Goal: Transaction & Acquisition: Purchase product/service

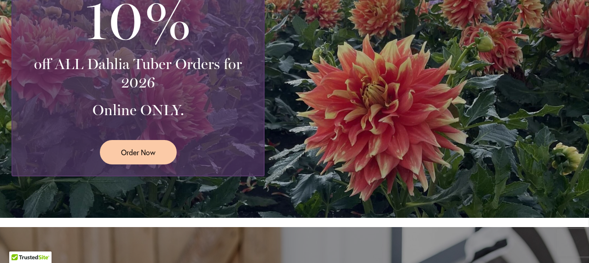
scroll to position [349, 0]
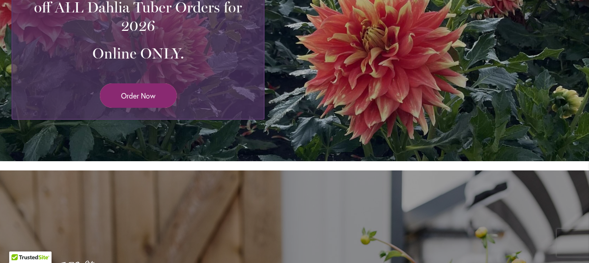
click at [133, 98] on span "Order Now" at bounding box center [138, 95] width 35 height 11
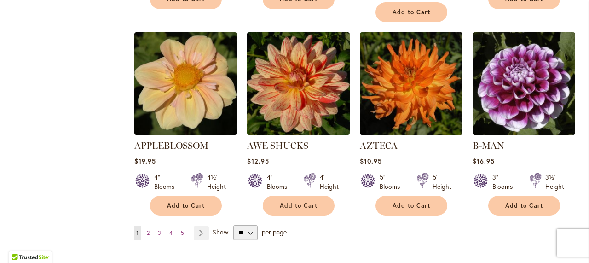
scroll to position [766, 0]
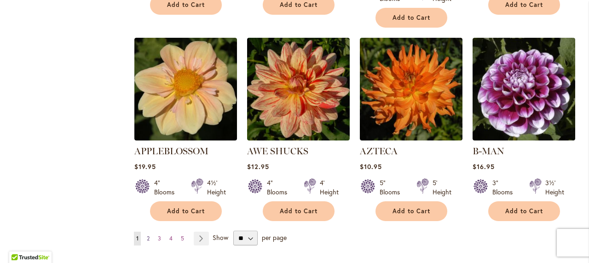
click at [150, 232] on link "Page 2" at bounding box center [148, 239] width 7 height 14
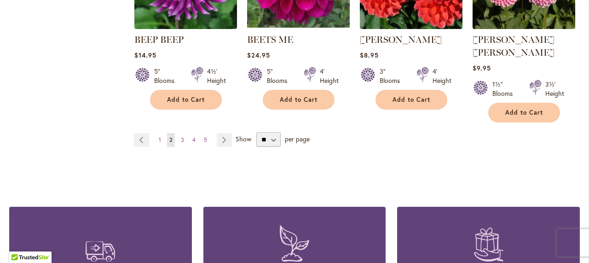
scroll to position [867, 0]
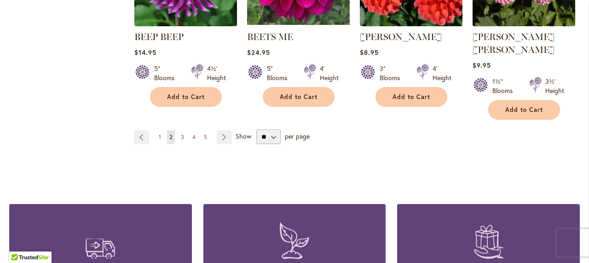
click at [182, 134] on span "3" at bounding box center [182, 137] width 3 height 7
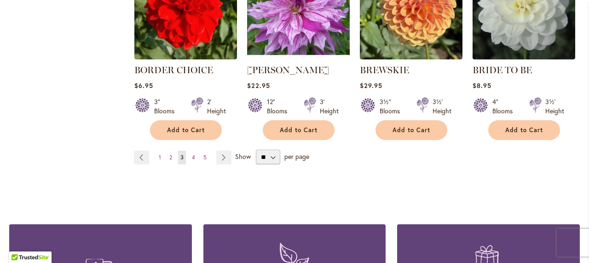
scroll to position [837, 0]
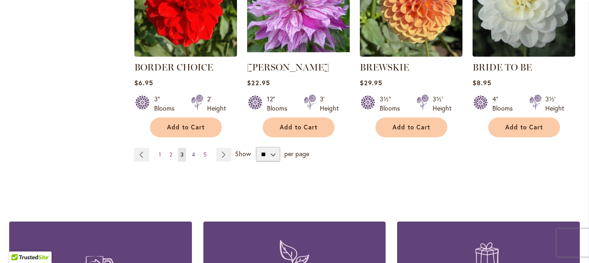
click at [195, 151] on link "Page 4" at bounding box center [194, 155] width 8 height 14
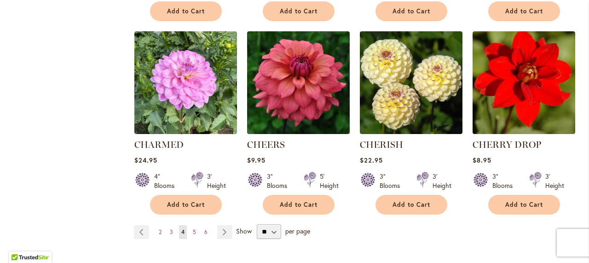
scroll to position [797, 0]
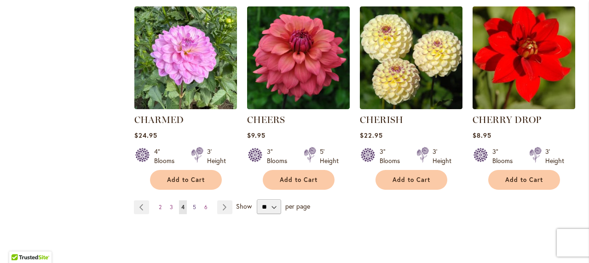
click at [193, 204] on span "5" at bounding box center [194, 207] width 3 height 7
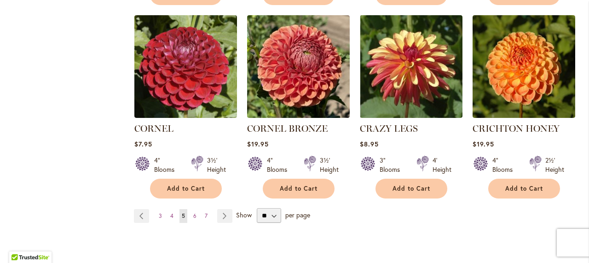
scroll to position [806, 0]
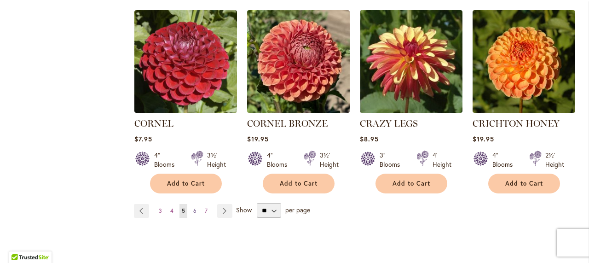
click at [195, 207] on span "6" at bounding box center [194, 210] width 3 height 7
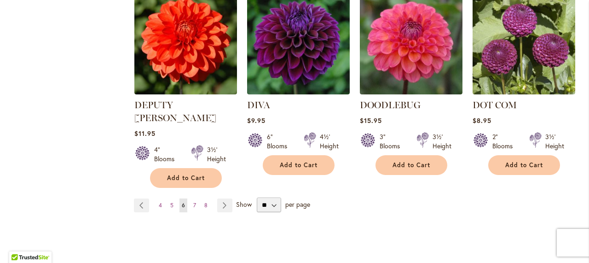
scroll to position [827, 0]
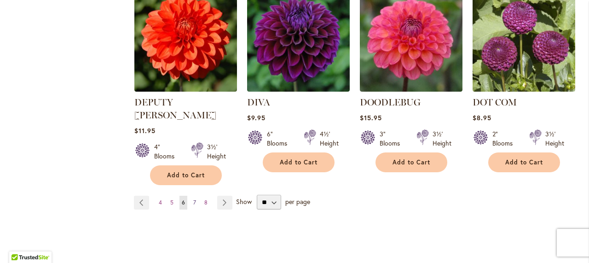
click at [194, 199] on span "7" at bounding box center [194, 202] width 3 height 7
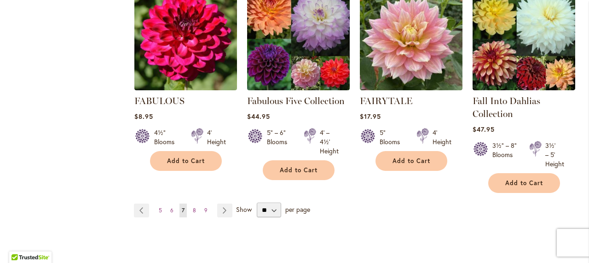
scroll to position [825, 0]
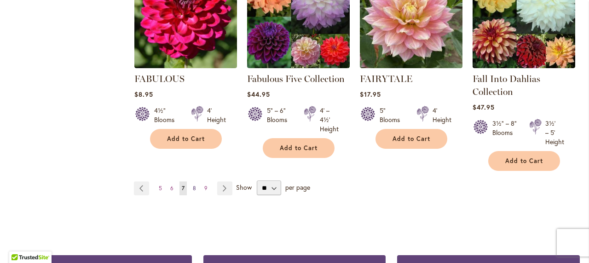
click at [193, 185] on span "8" at bounding box center [194, 188] width 3 height 7
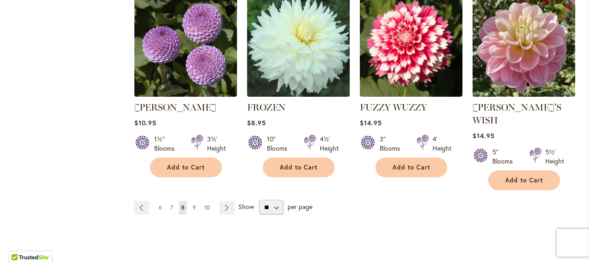
scroll to position [858, 0]
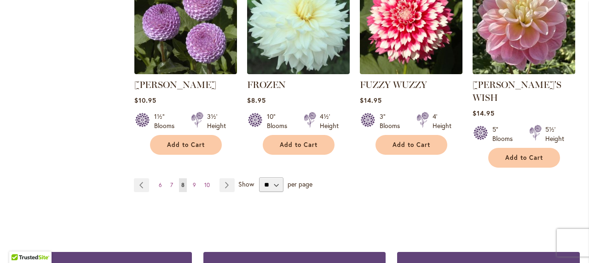
click at [198, 178] on ul "Page Previous Page 6 Page 7 You're currently reading page 8 Page 9 Page 10 Page…" at bounding box center [186, 185] width 105 height 14
click at [193, 181] on span "9" at bounding box center [194, 184] width 3 height 7
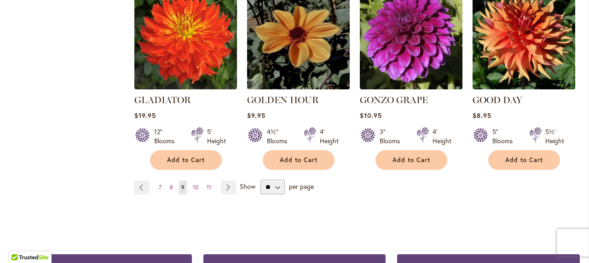
scroll to position [833, 0]
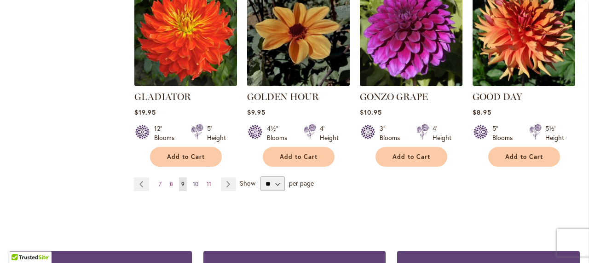
click at [194, 180] on span "10" at bounding box center [196, 183] width 6 height 7
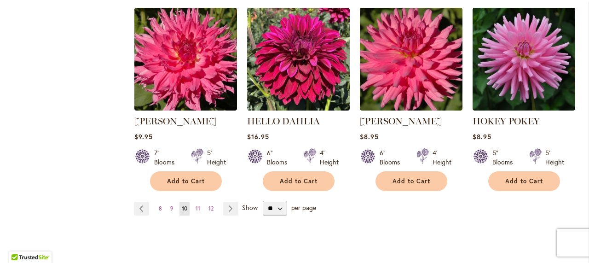
scroll to position [840, 0]
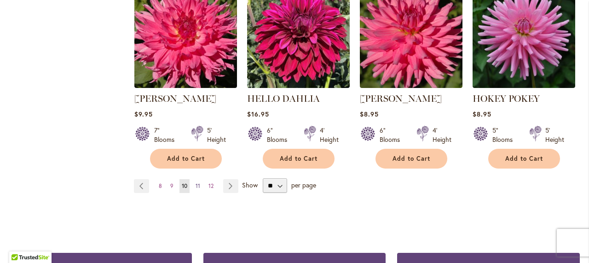
click at [197, 182] on span "11" at bounding box center [198, 185] width 5 height 7
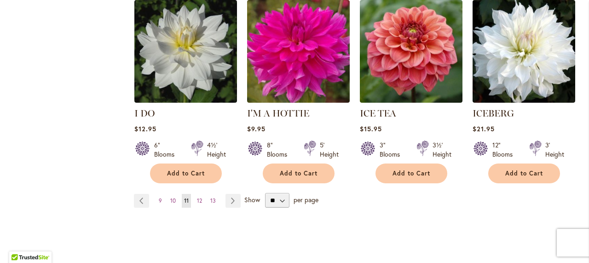
scroll to position [825, 0]
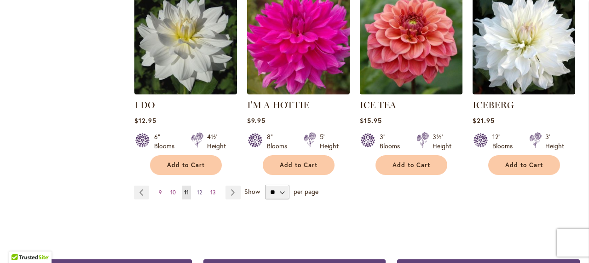
click at [199, 189] on span "12" at bounding box center [199, 192] width 5 height 7
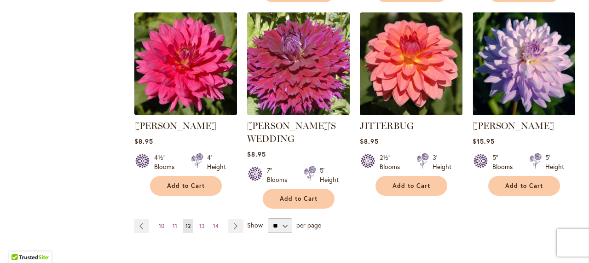
scroll to position [850, 0]
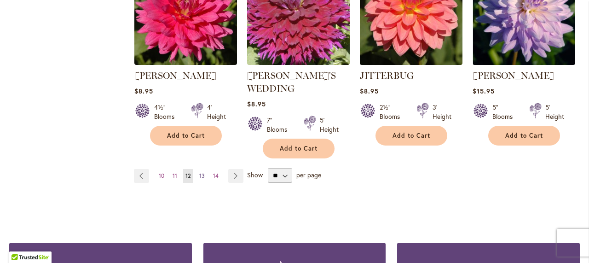
click at [204, 169] on link "Page 13" at bounding box center [202, 176] width 10 height 14
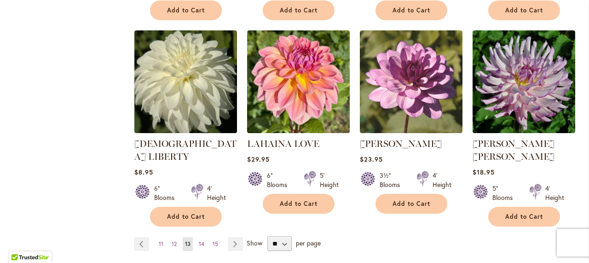
scroll to position [807, 0]
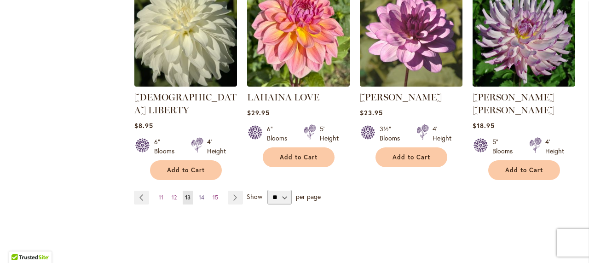
click at [203, 194] on span "14" at bounding box center [202, 197] width 6 height 7
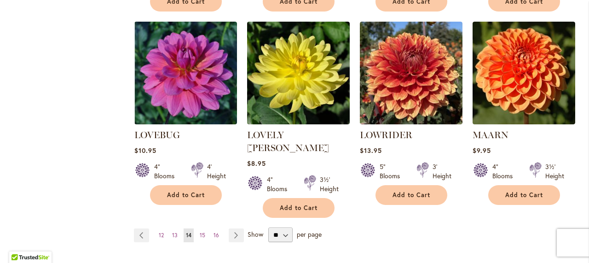
scroll to position [809, 0]
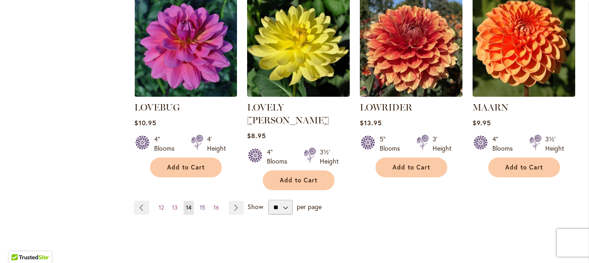
click at [202, 204] on span "15" at bounding box center [203, 207] width 6 height 7
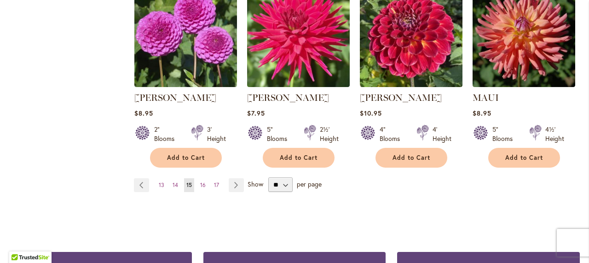
scroll to position [821, 0]
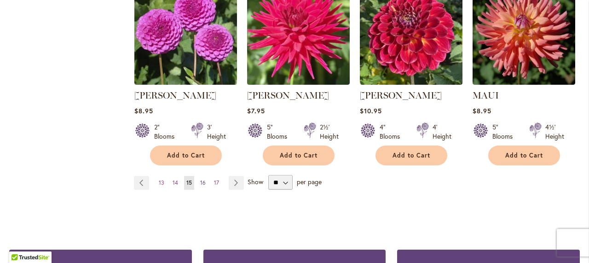
click at [204, 181] on span "16" at bounding box center [203, 182] width 6 height 7
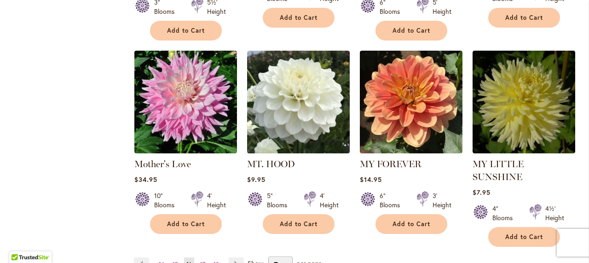
scroll to position [793, 0]
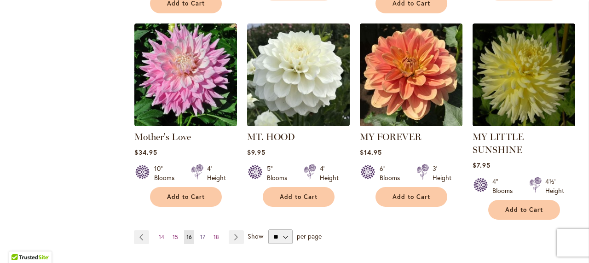
click at [204, 233] on span "17" at bounding box center [202, 236] width 5 height 7
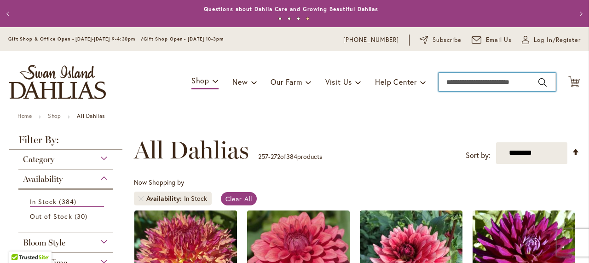
click at [509, 82] on input "Search" at bounding box center [497, 82] width 117 height 18
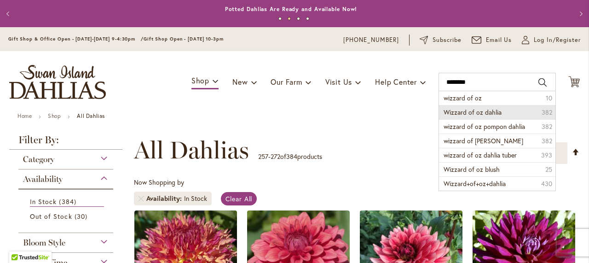
click at [487, 112] on span "Wizzard of oz dahlia" at bounding box center [473, 112] width 58 height 9
type input "**********"
